Goal: Task Accomplishment & Management: Manage account settings

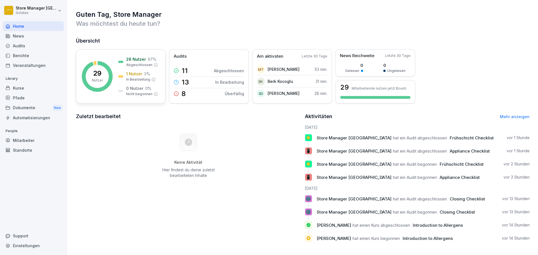
click at [102, 76] on p "29" at bounding box center [97, 73] width 8 height 7
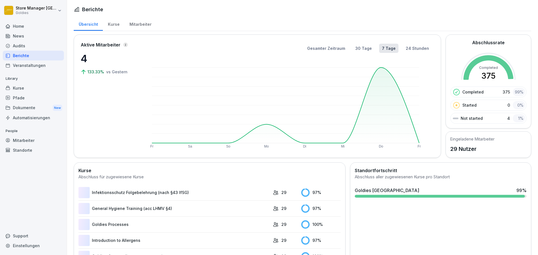
click at [150, 27] on div "Mitarbeiter" at bounding box center [141, 24] width 32 height 14
click at [148, 27] on div "Mitarbeiter" at bounding box center [141, 24] width 32 height 14
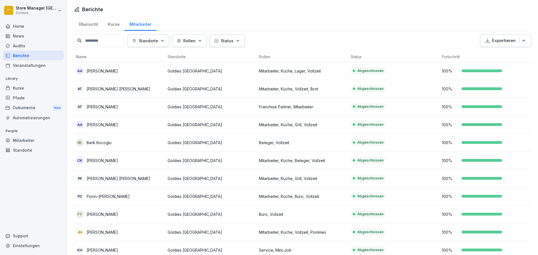
click at [238, 41] on div "Status" at bounding box center [228, 41] width 26 height 6
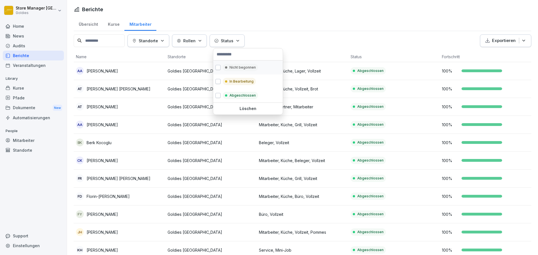
click at [244, 68] on p "Nicht begonnen" at bounding box center [243, 67] width 26 height 5
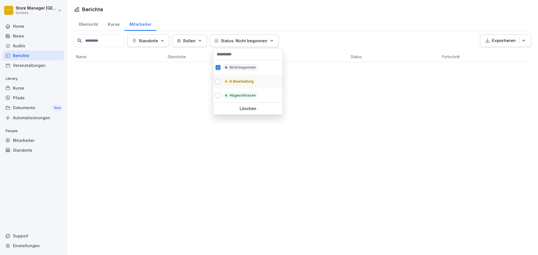
click at [242, 83] on p "In Bearbeitung" at bounding box center [242, 81] width 24 height 5
click at [242, 70] on div "Nicht begonnen" at bounding box center [240, 67] width 35 height 7
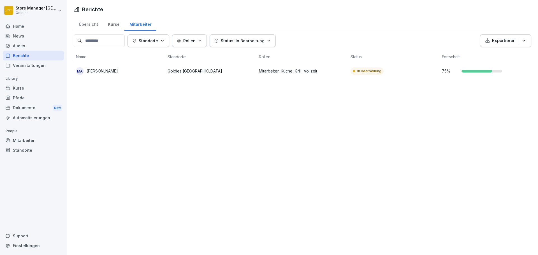
click at [180, 114] on html "Store Manager [GEOGRAPHIC_DATA] Goldies Home News Audits Berichte Veranstaltung…" at bounding box center [269, 127] width 538 height 255
click at [106, 72] on p "[PERSON_NAME]" at bounding box center [102, 71] width 31 height 6
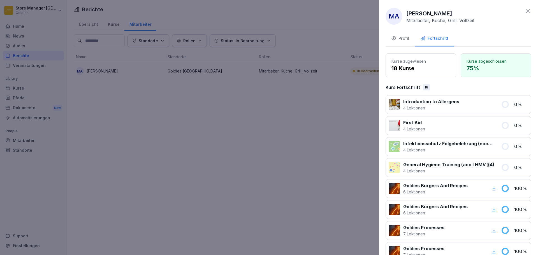
click at [399, 36] on div "Profil" at bounding box center [400, 38] width 18 height 6
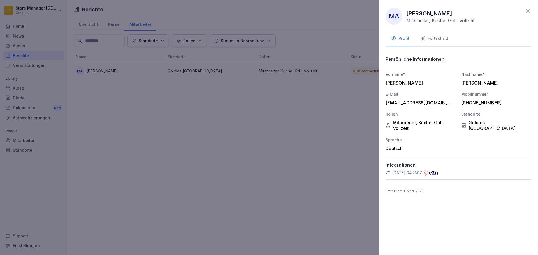
click at [389, 173] on icon at bounding box center [388, 173] width 4 height 4
click at [465, 123] on icon at bounding box center [464, 125] width 5 height 5
drag, startPoint x: 474, startPoint y: 104, endPoint x: 476, endPoint y: 90, distance: 14.1
click at [474, 104] on div "[PHONE_NUMBER]" at bounding box center [495, 103] width 67 height 6
click at [476, 90] on div "Vorname * [PERSON_NAME] Nachname * [PERSON_NAME] E-Mail [EMAIL_ADDRESS][DOMAIN_…" at bounding box center [459, 112] width 146 height 80
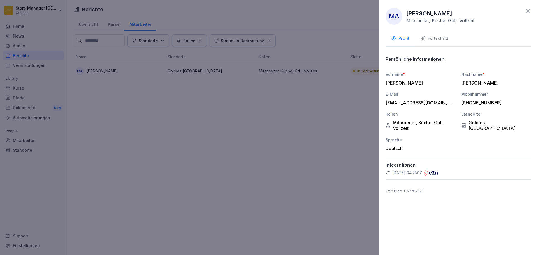
click at [390, 79] on div "Vorname * [PERSON_NAME]" at bounding box center [421, 79] width 70 height 14
click at [396, 61] on p "Persönliche informationen" at bounding box center [415, 59] width 59 height 6
click at [202, 121] on div at bounding box center [269, 127] width 538 height 255
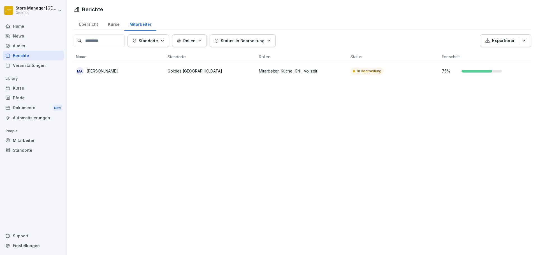
click at [27, 141] on div "Mitarbeiter" at bounding box center [33, 141] width 61 height 10
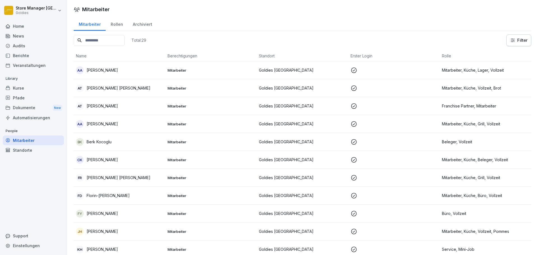
click at [118, 42] on input at bounding box center [99, 40] width 51 height 11
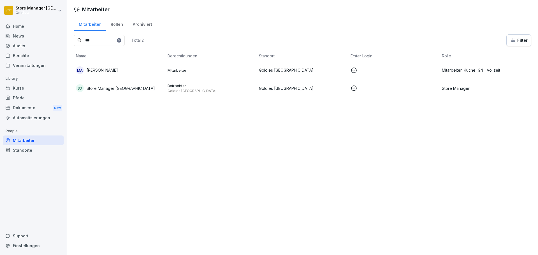
type input "***"
click at [140, 70] on div "MA [PERSON_NAME]" at bounding box center [119, 70] width 87 height 8
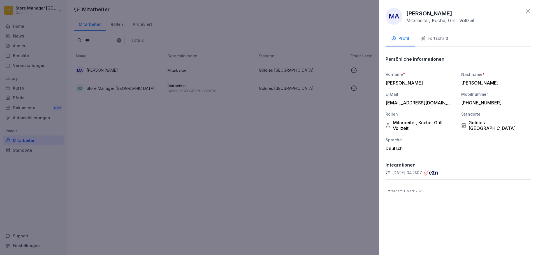
click at [275, 68] on div at bounding box center [269, 127] width 538 height 255
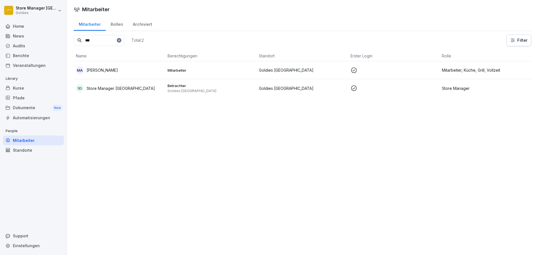
click at [431, 70] on p at bounding box center [394, 70] width 87 height 7
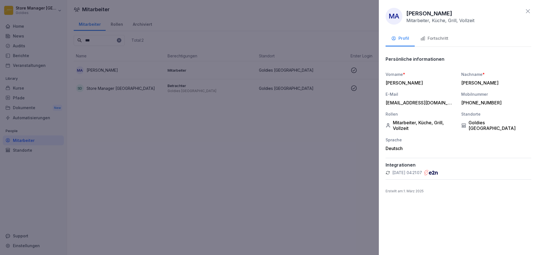
click at [419, 83] on div "[PERSON_NAME]" at bounding box center [419, 83] width 67 height 6
click at [408, 120] on div "Mitarbeiter, Küche, Grill, Vollzeit" at bounding box center [421, 125] width 70 height 11
click at [474, 124] on div "Goldies [GEOGRAPHIC_DATA]" at bounding box center [497, 125] width 70 height 11
click at [446, 38] on div "Fortschritt" at bounding box center [435, 38] width 28 height 6
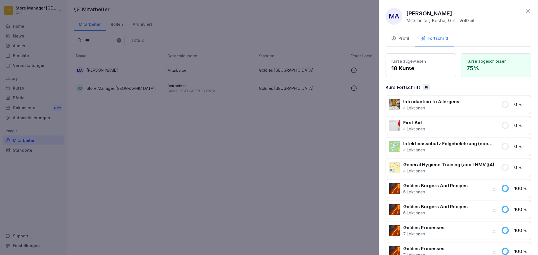
click at [504, 165] on icon at bounding box center [505, 167] width 8 height 8
click at [451, 170] on p "4 Lektionen" at bounding box center [449, 171] width 91 height 6
click at [411, 65] on p "18 Kurse" at bounding box center [421, 68] width 59 height 8
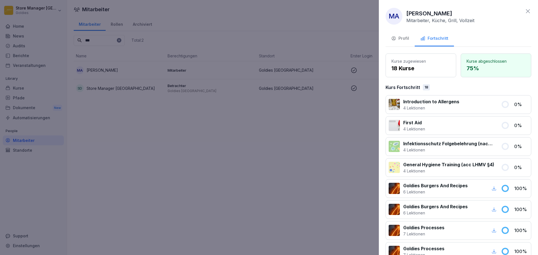
click at [400, 39] on div "Profil" at bounding box center [400, 38] width 18 height 6
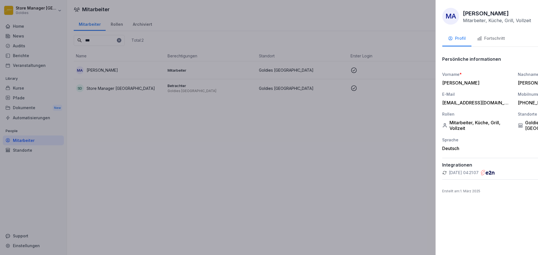
click at [260, 110] on div at bounding box center [269, 127] width 538 height 255
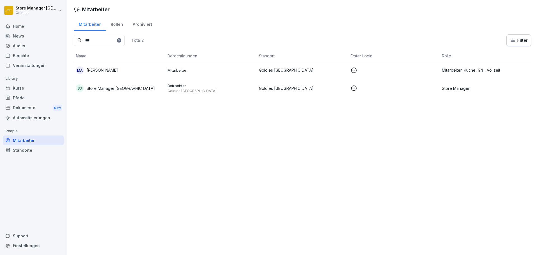
click at [21, 152] on div "Standorte" at bounding box center [33, 151] width 61 height 10
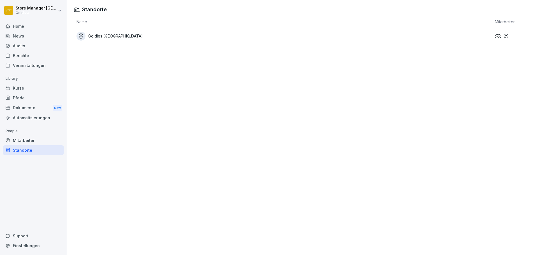
click at [60, 10] on html "Store Manager [GEOGRAPHIC_DATA] Goldies Home News Audits Berichte Veranstaltung…" at bounding box center [269, 127] width 538 height 255
click at [35, 25] on div "Einstellungen" at bounding box center [36, 25] width 56 height 10
select select "**"
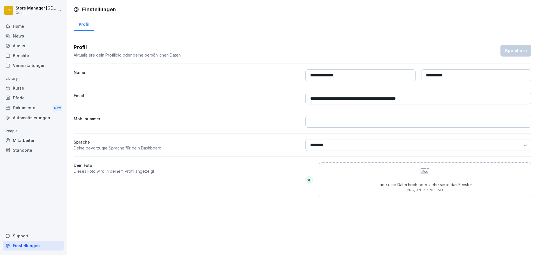
click at [26, 44] on div "Audits" at bounding box center [33, 46] width 61 height 10
click at [27, 48] on div "Audits" at bounding box center [33, 46] width 61 height 10
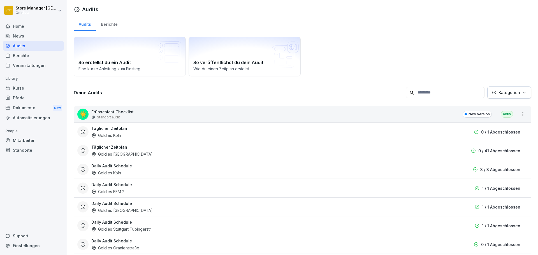
click at [102, 21] on div "Berichte" at bounding box center [109, 24] width 27 height 14
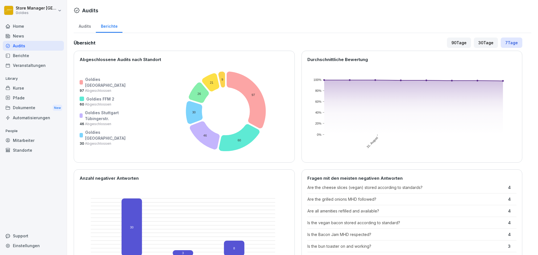
click at [478, 42] on div "30 Tage" at bounding box center [486, 43] width 24 height 10
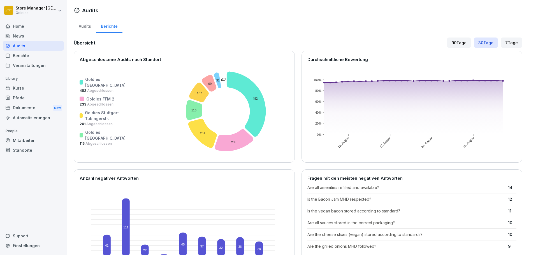
click at [447, 42] on div "90 Tage" at bounding box center [459, 43] width 24 height 10
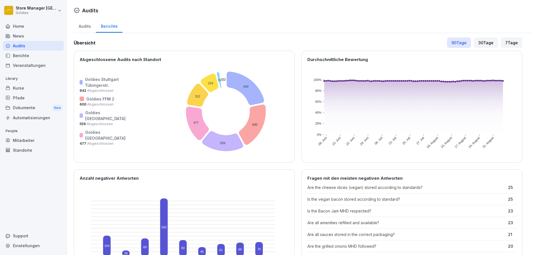
click at [478, 44] on div "30 Tage" at bounding box center [486, 43] width 24 height 10
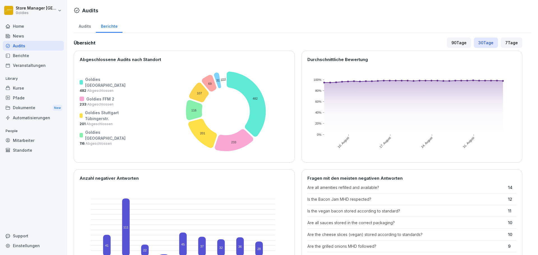
click at [502, 40] on div "7 Tage" at bounding box center [512, 43] width 22 height 10
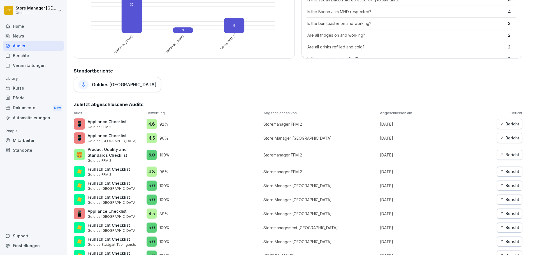
scroll to position [252, 0]
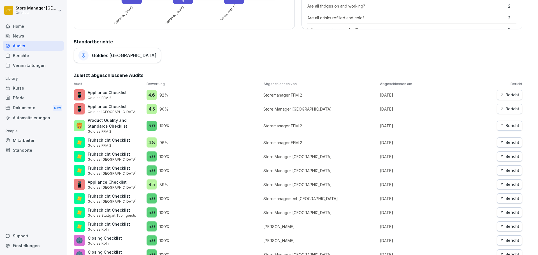
click at [112, 58] on div "Goldies [GEOGRAPHIC_DATA]" at bounding box center [117, 55] width 87 height 15
